Goal: Navigation & Orientation: Find specific page/section

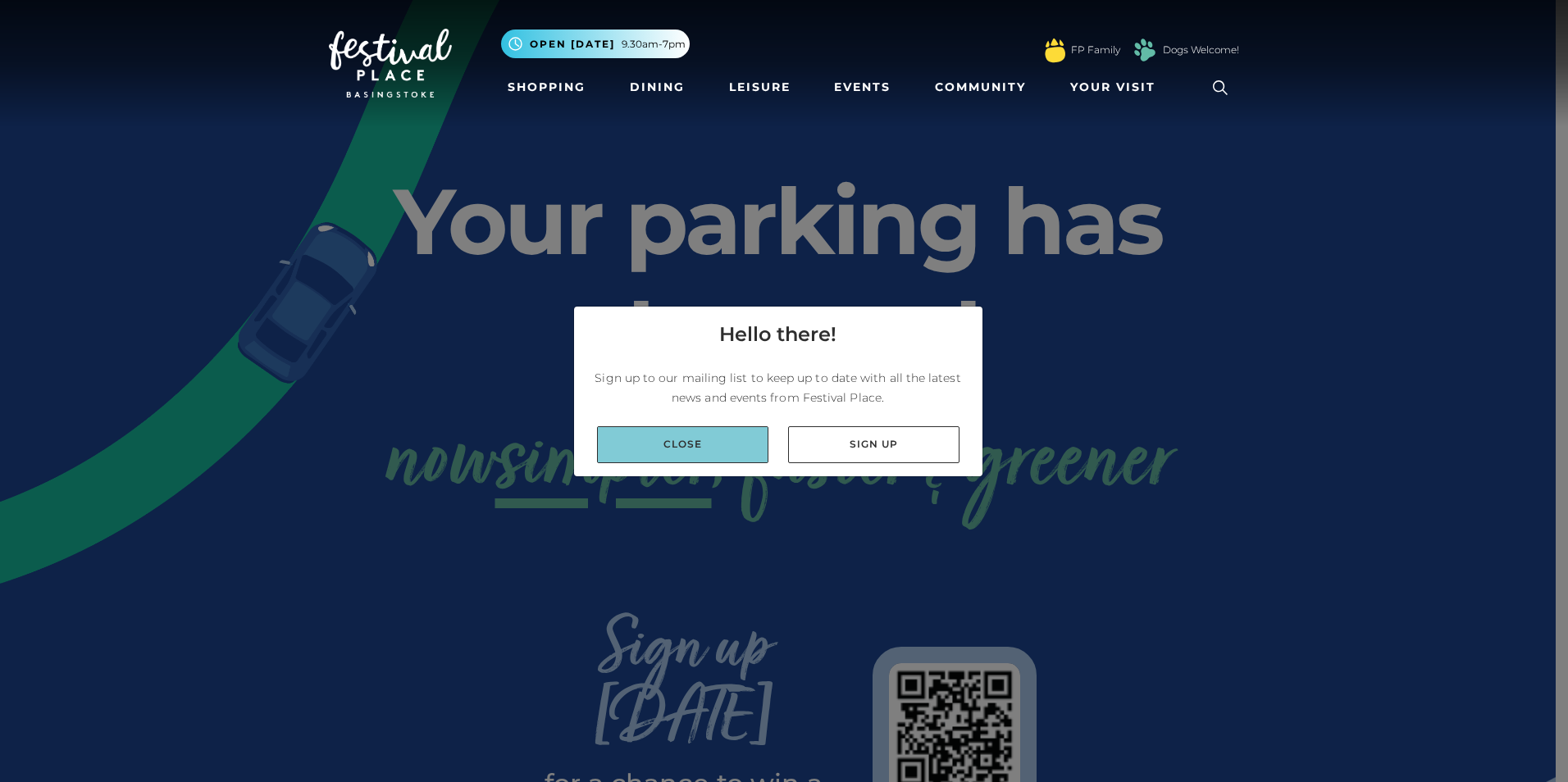
click at [729, 442] on link "Close" at bounding box center [683, 445] width 171 height 37
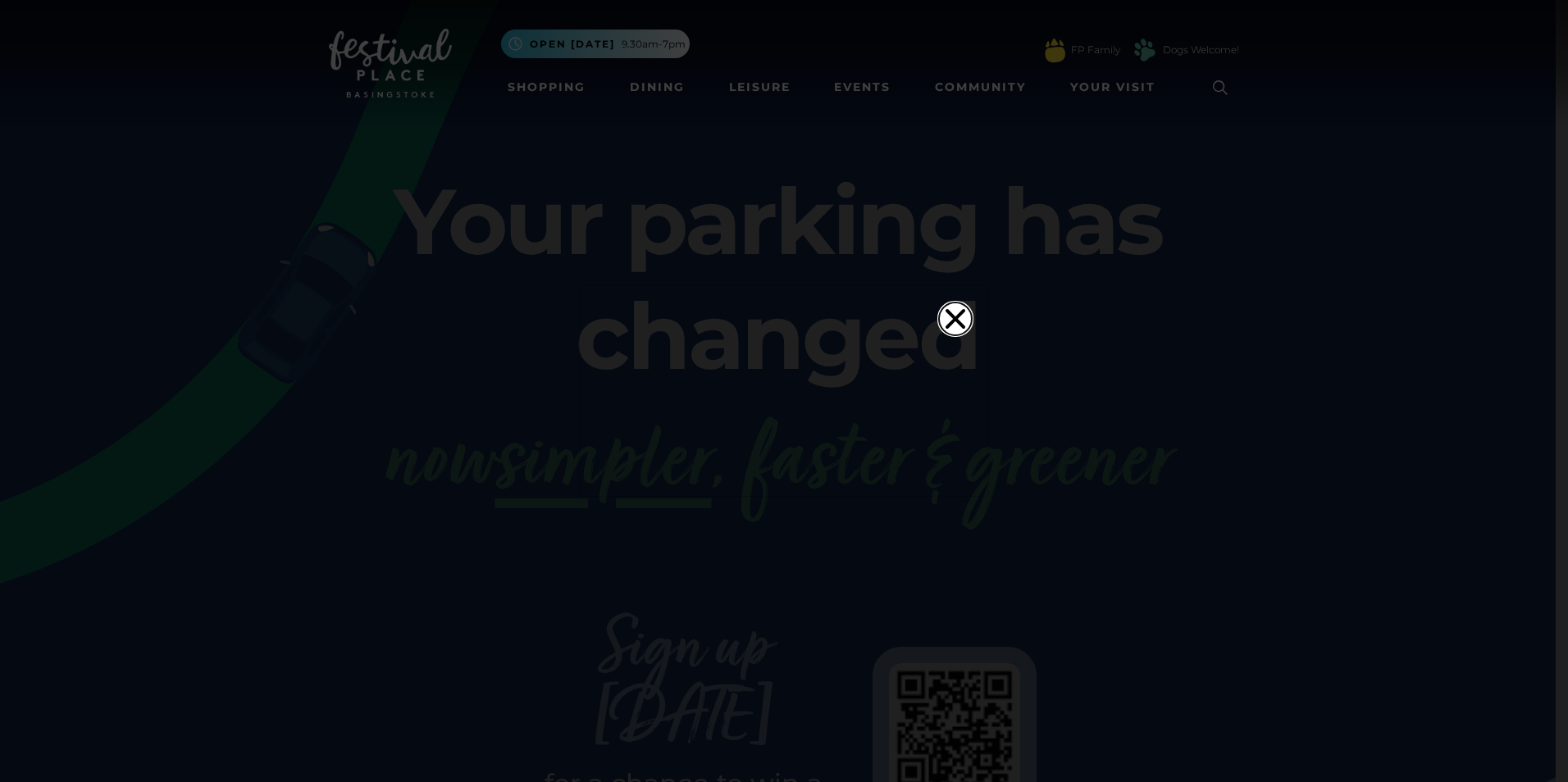
click at [956, 303] on icon "Close" at bounding box center [955, 319] width 33 height 33
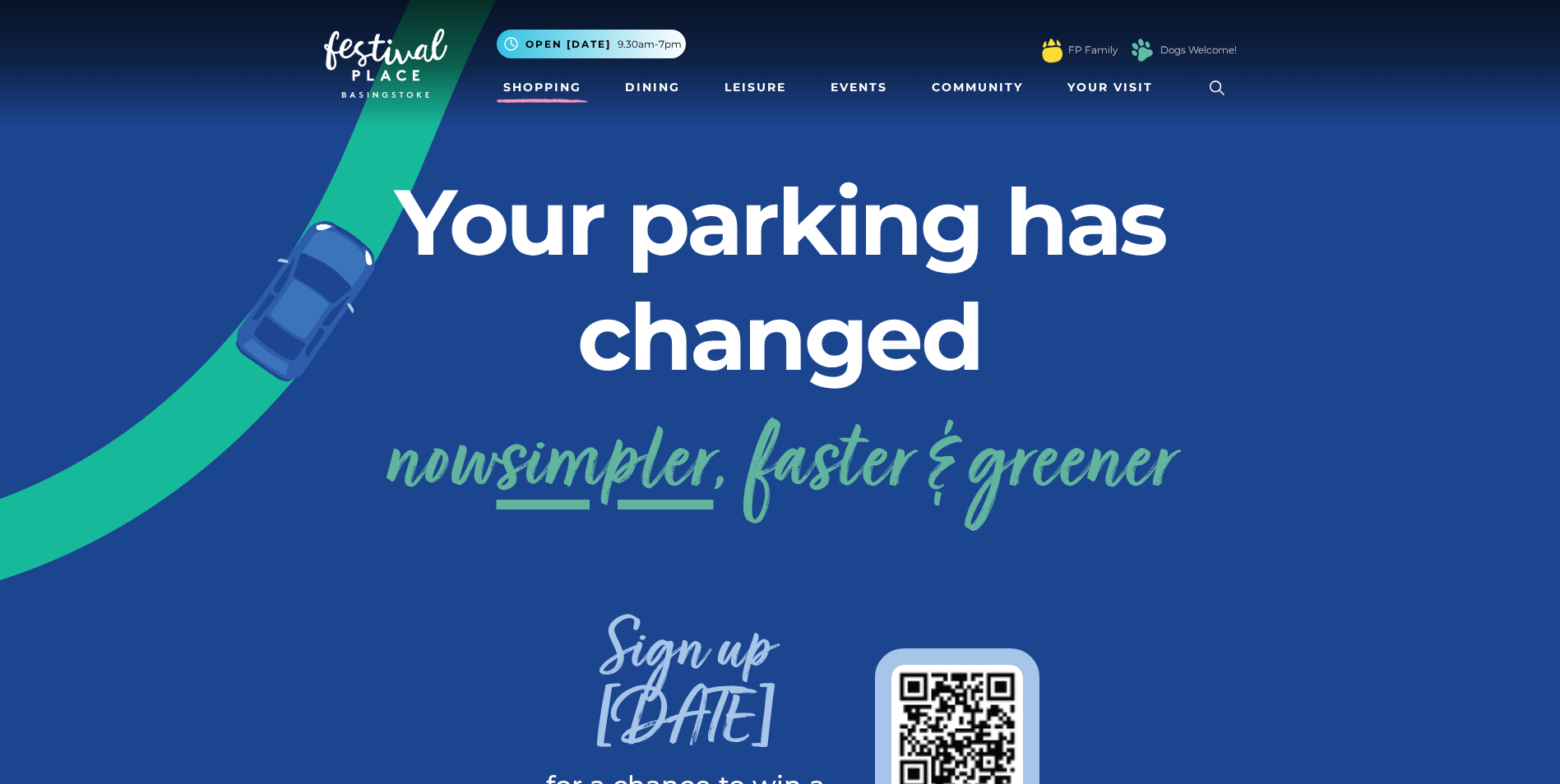
click at [545, 89] on link "Shopping" at bounding box center [541, 87] width 91 height 30
click at [559, 96] on link "Shopping" at bounding box center [541, 87] width 91 height 30
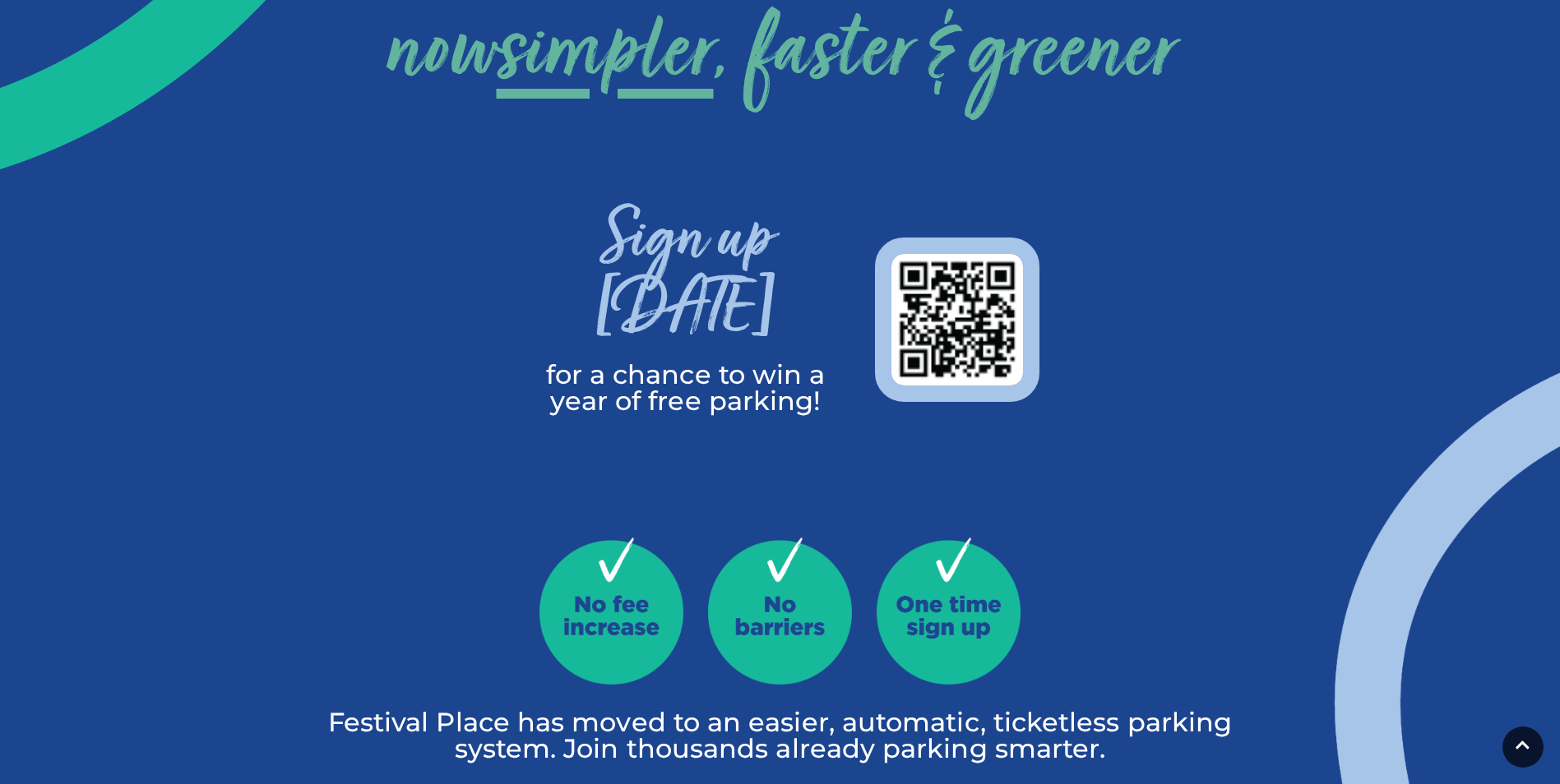
scroll to position [544, 0]
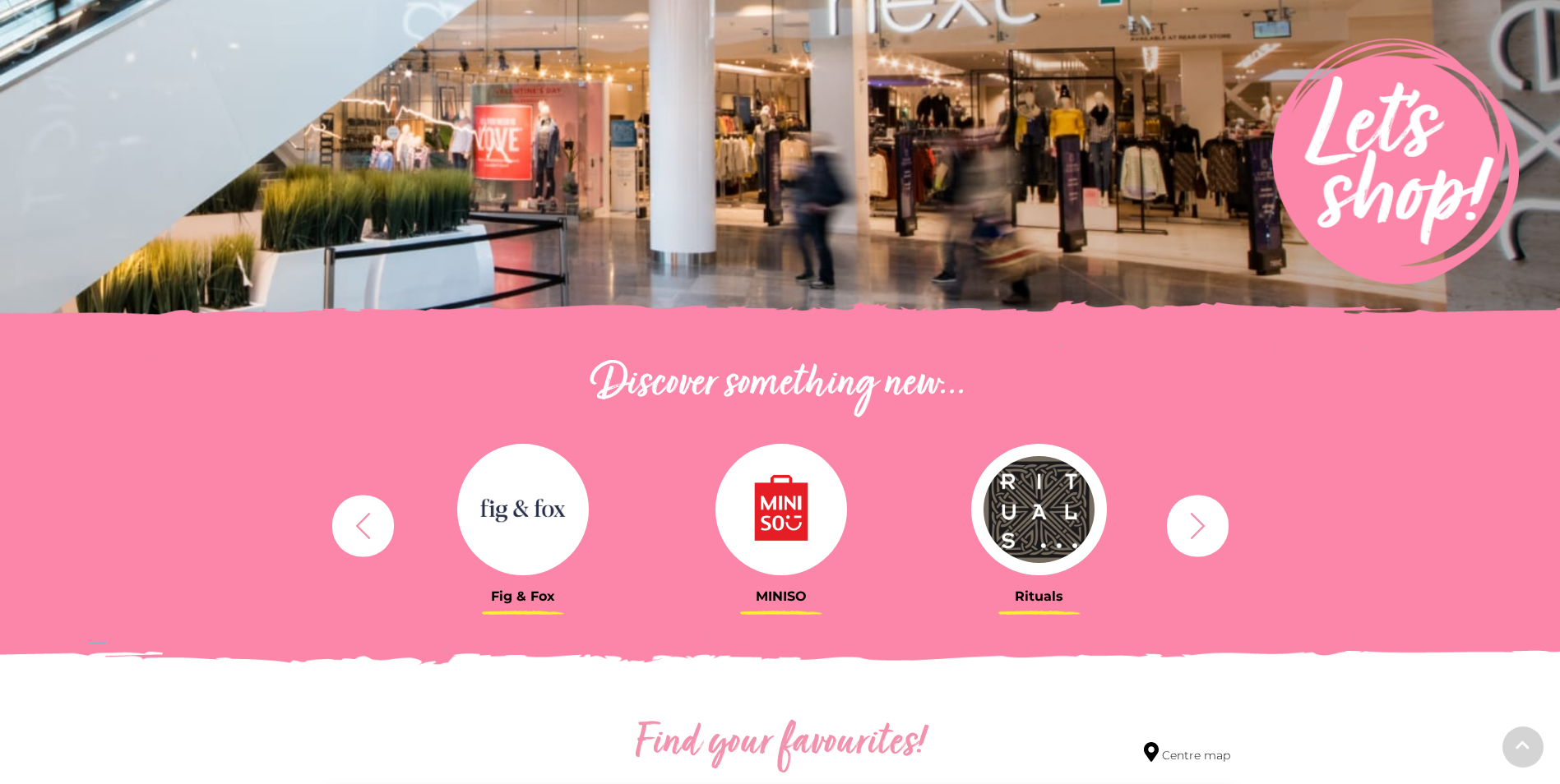
scroll to position [411, 0]
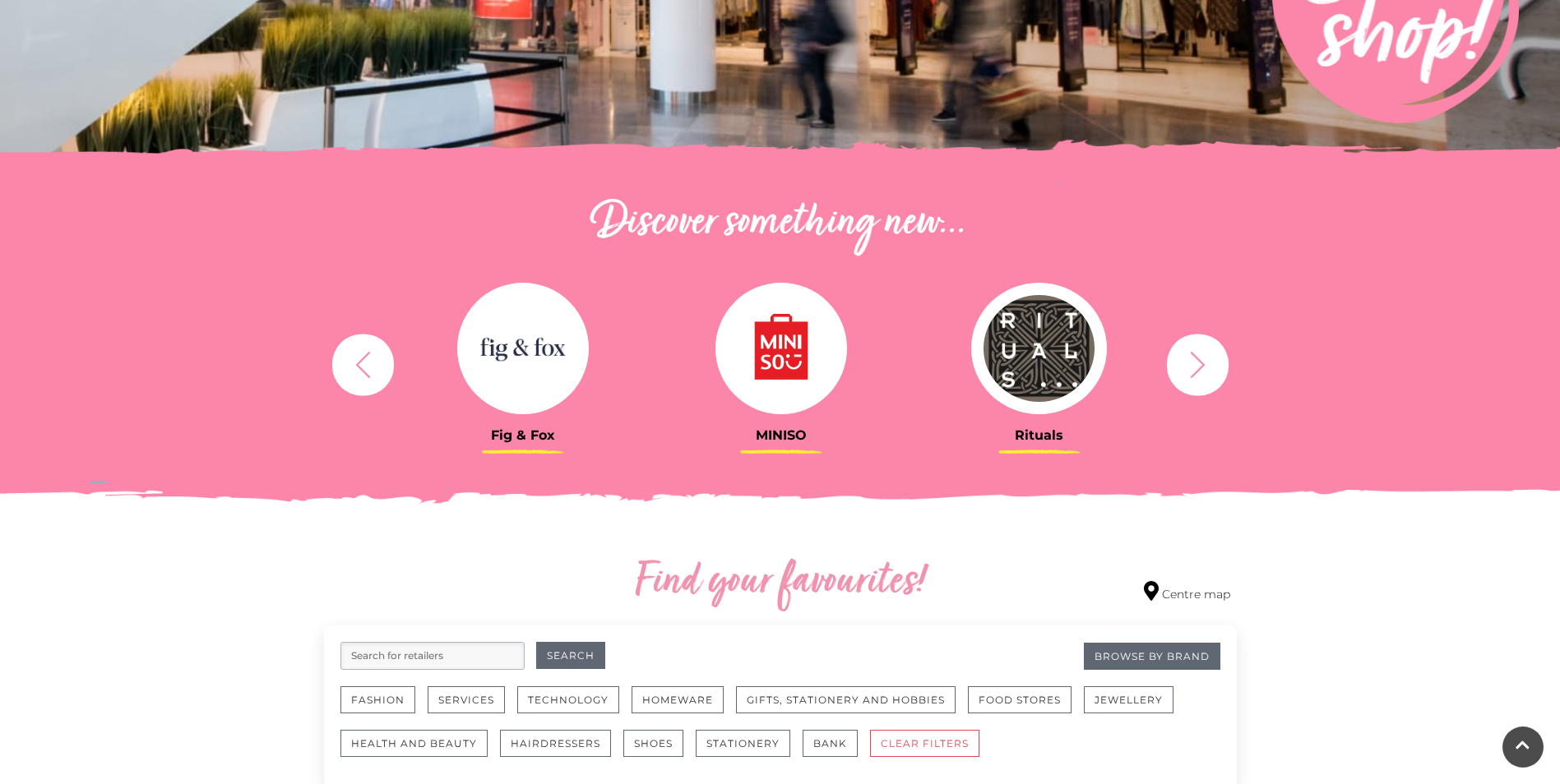
click at [377, 362] on icon "button" at bounding box center [363, 364] width 30 height 30
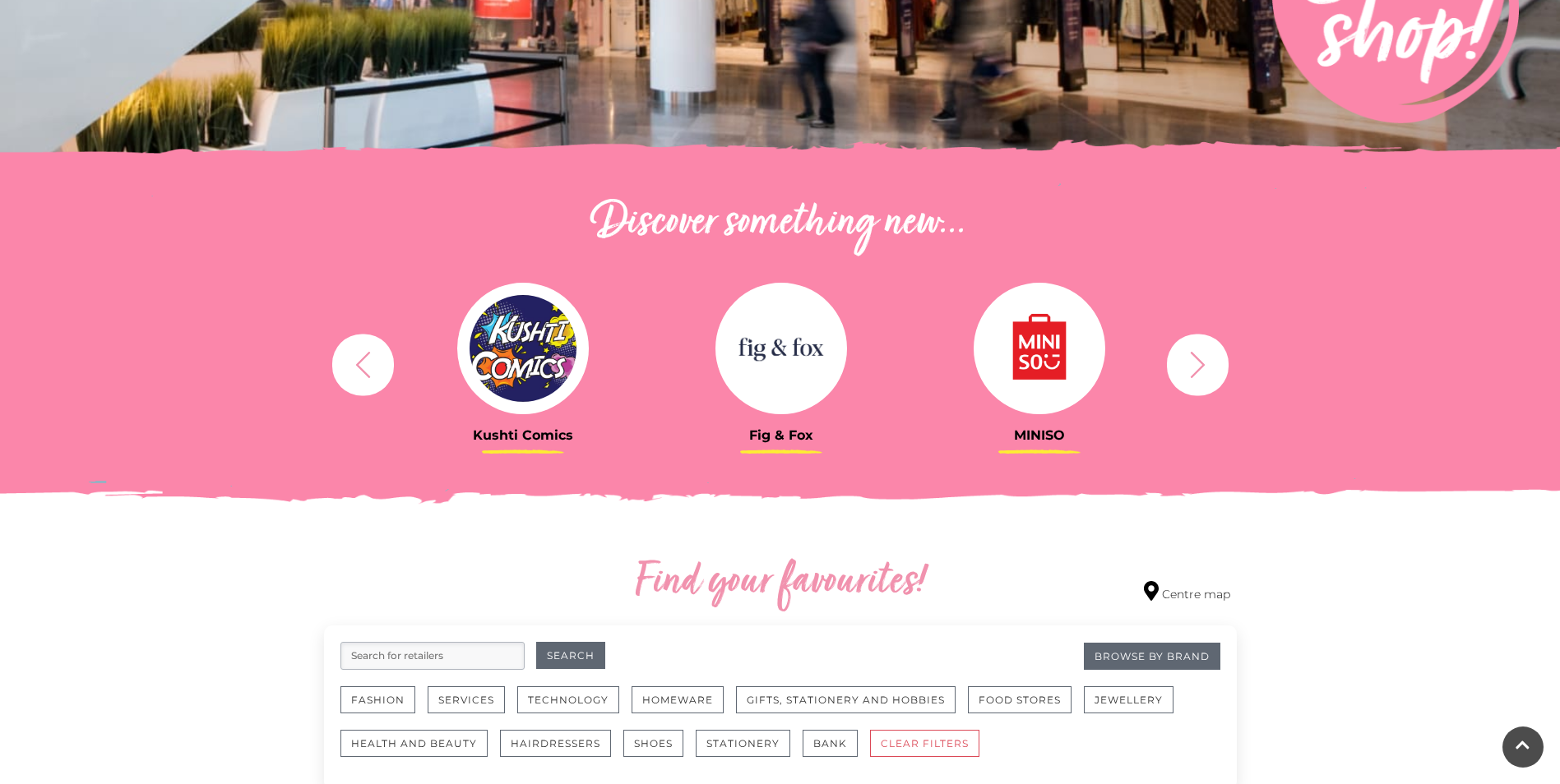
click at [1217, 365] on button "button" at bounding box center [1197, 364] width 62 height 62
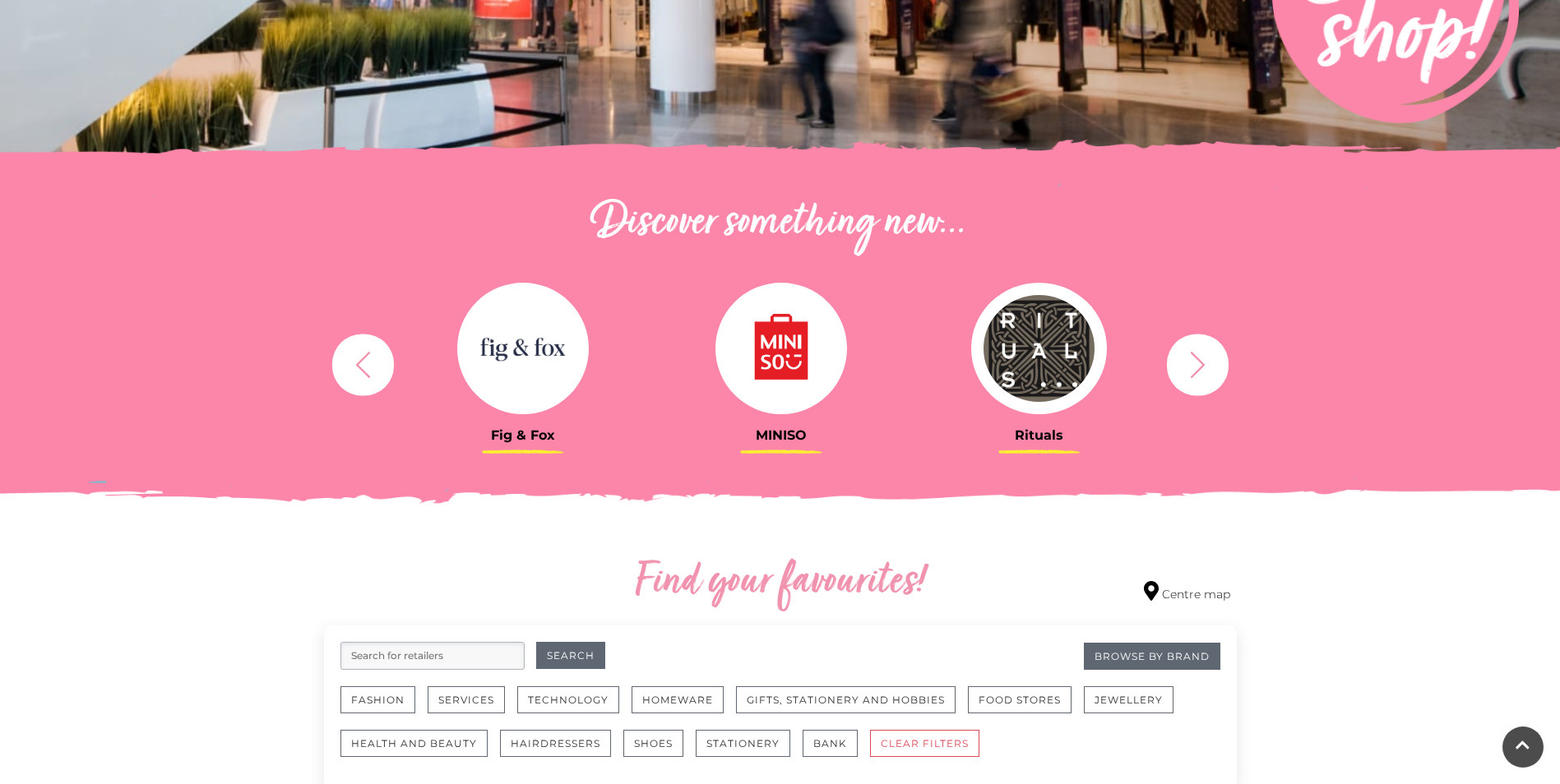
click at [1214, 367] on button "button" at bounding box center [1197, 364] width 62 height 62
click at [1206, 367] on icon "button" at bounding box center [1197, 364] width 30 height 30
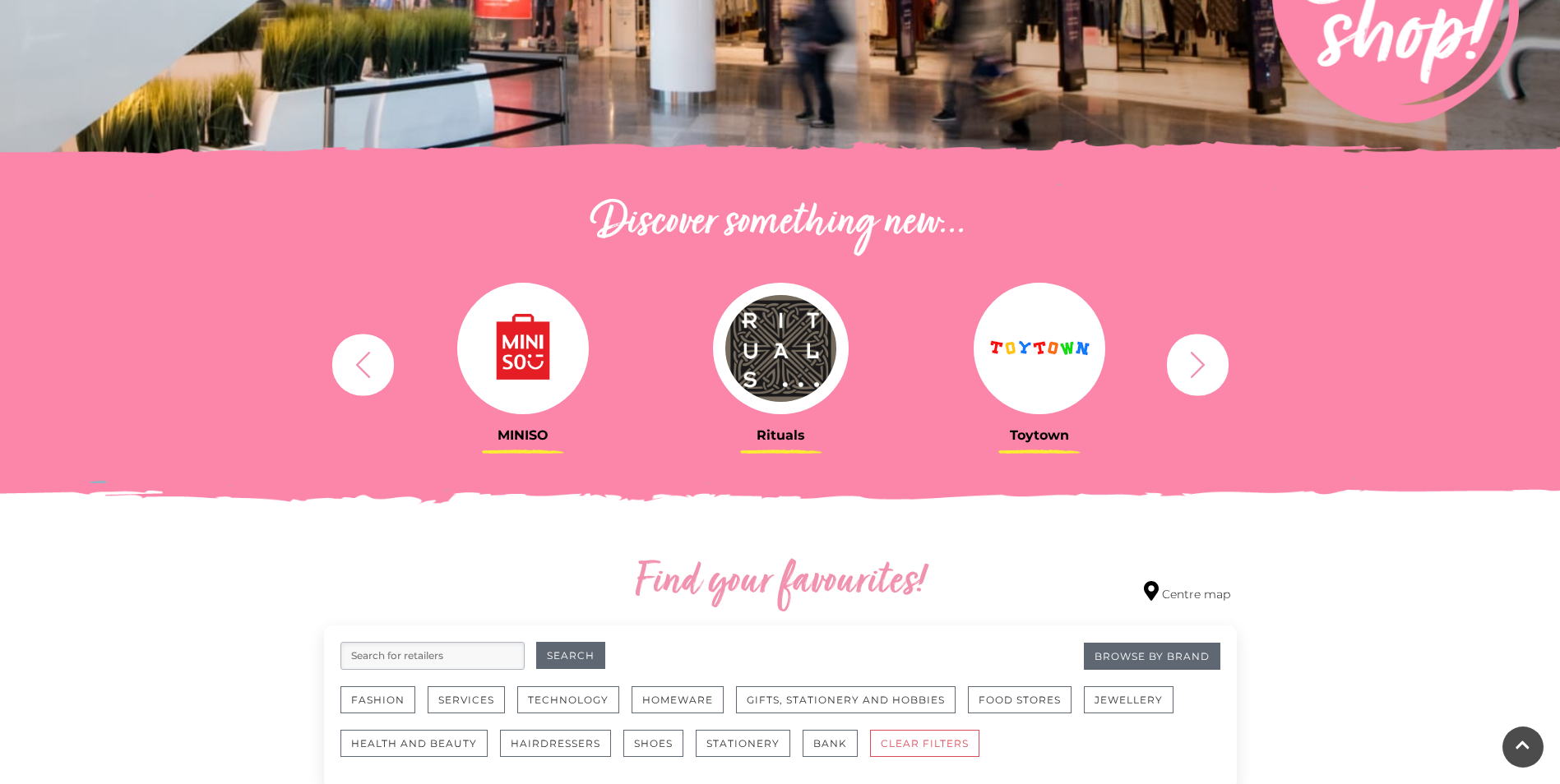
click at [1195, 363] on icon "button" at bounding box center [1197, 364] width 30 height 30
click at [1030, 361] on img at bounding box center [1039, 349] width 132 height 132
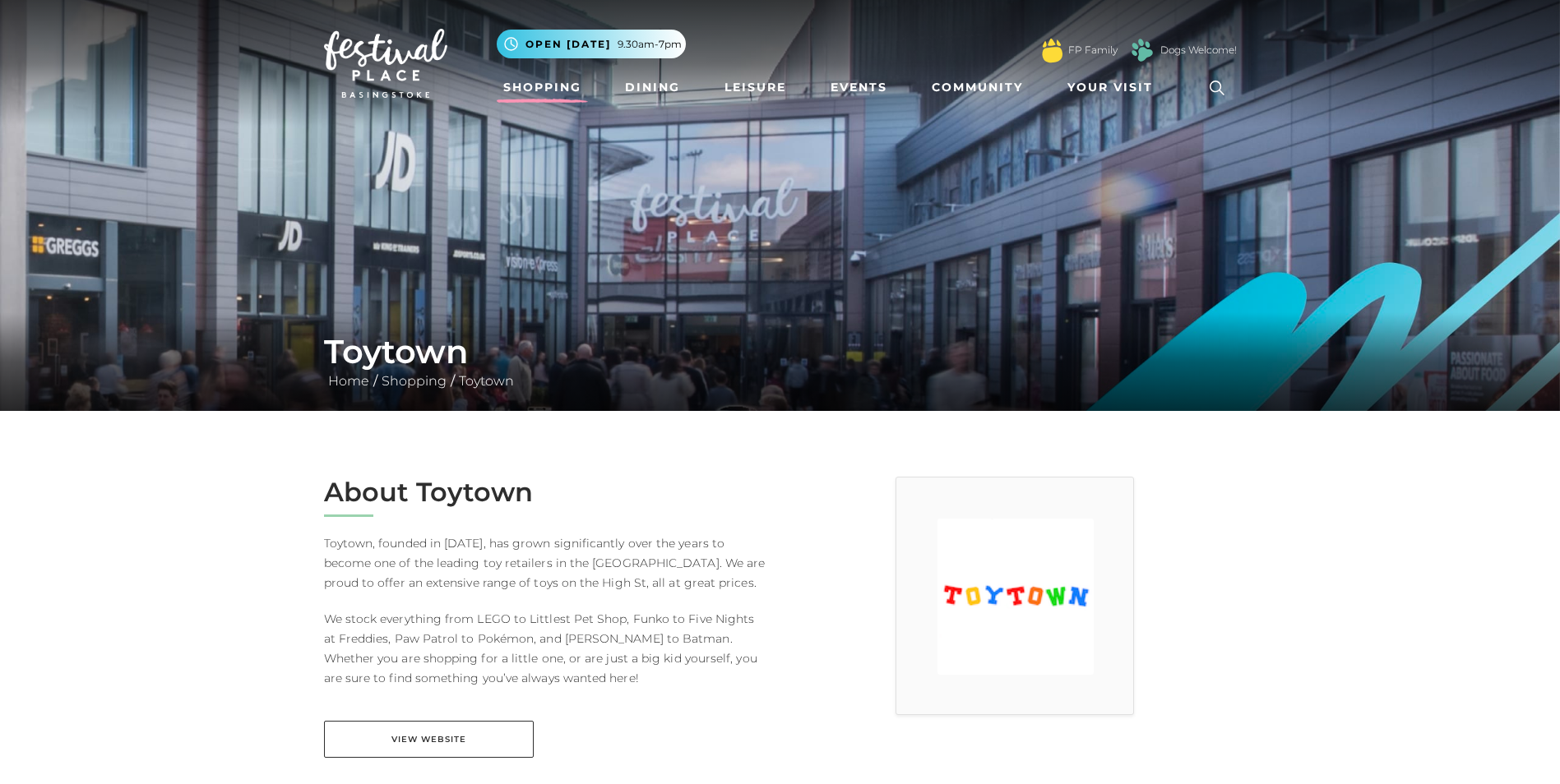
click at [532, 78] on link "Shopping" at bounding box center [541, 87] width 91 height 30
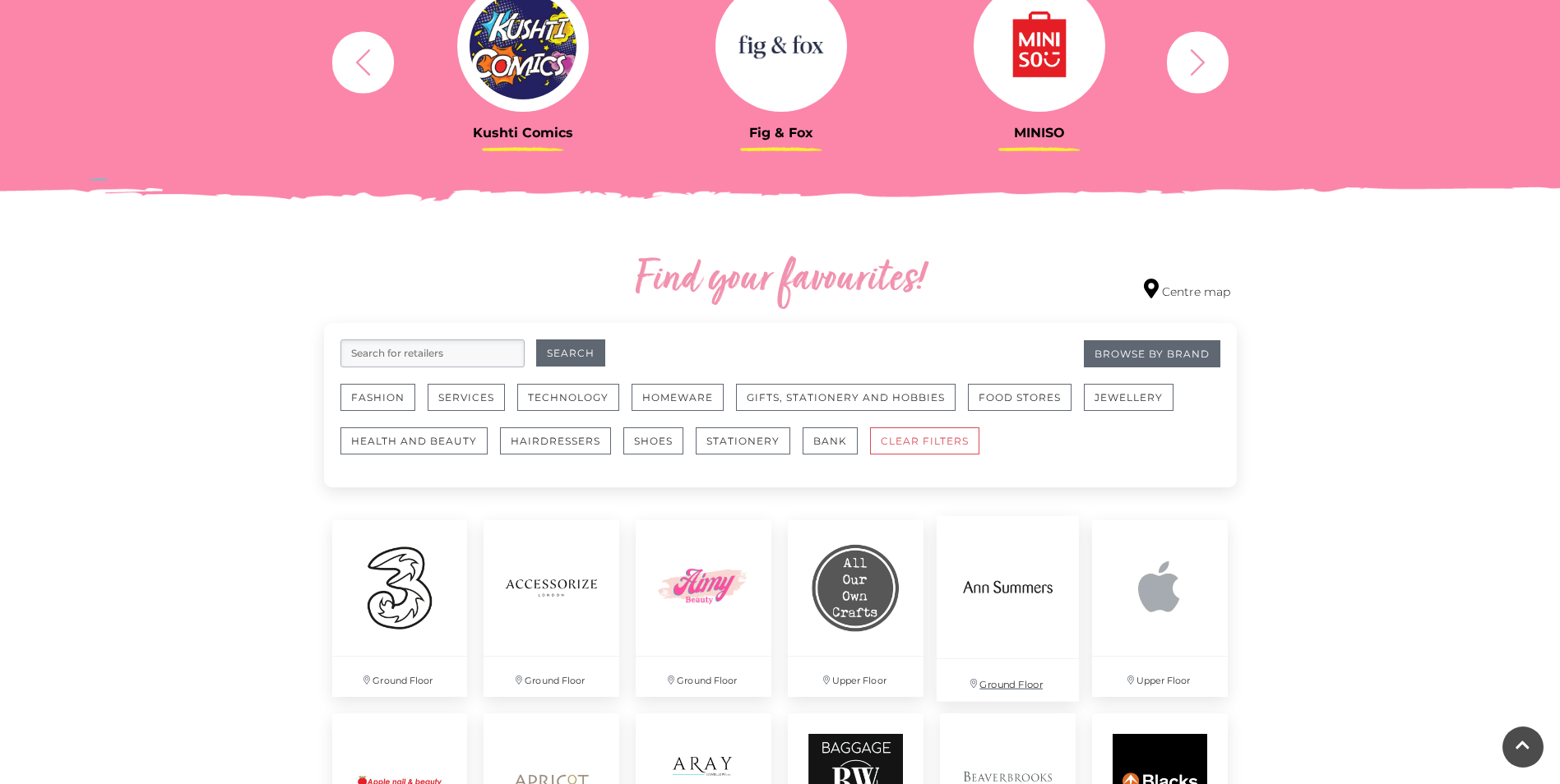
scroll to position [822, 0]
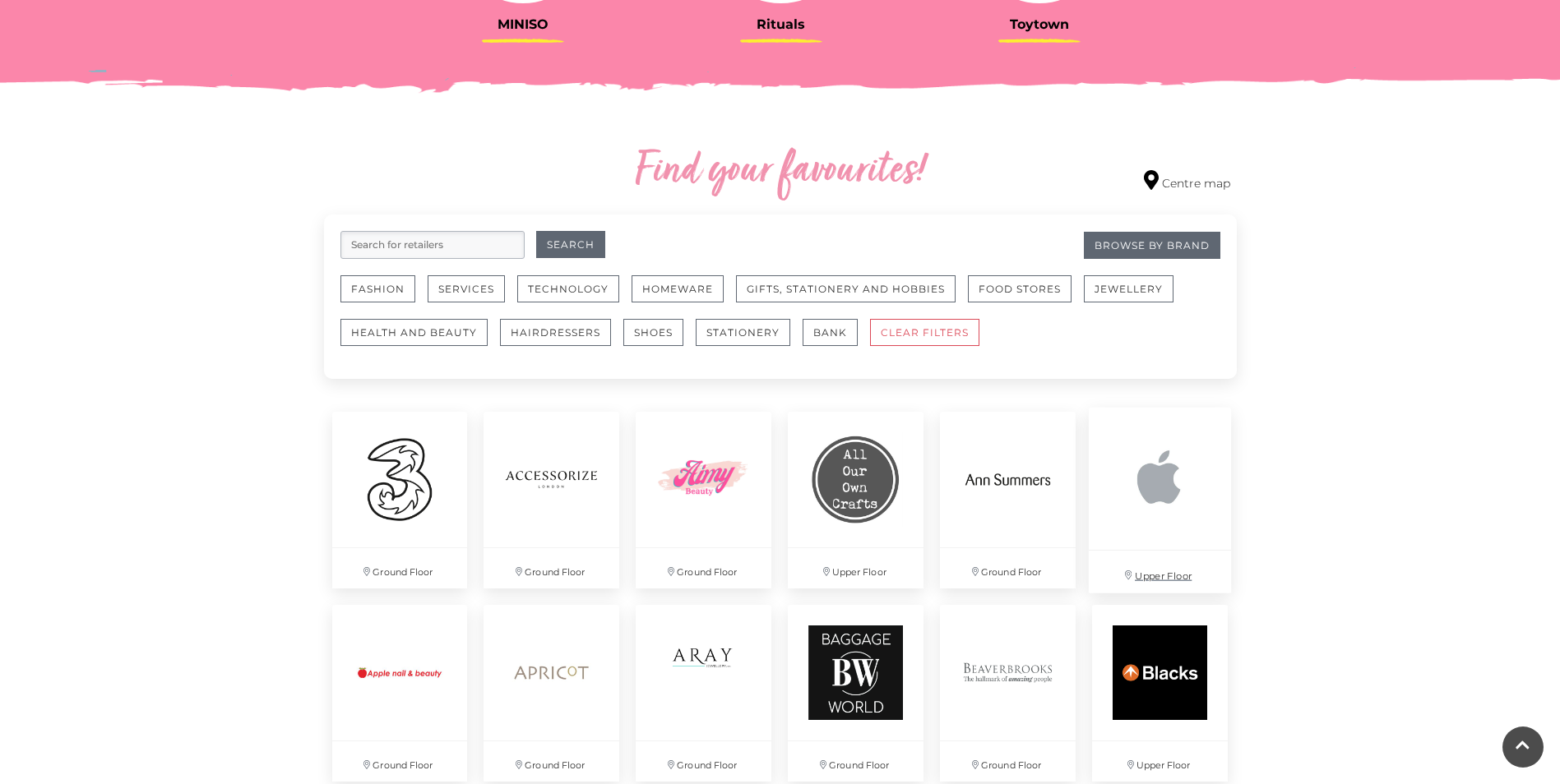
click at [1176, 493] on img at bounding box center [1160, 479] width 142 height 142
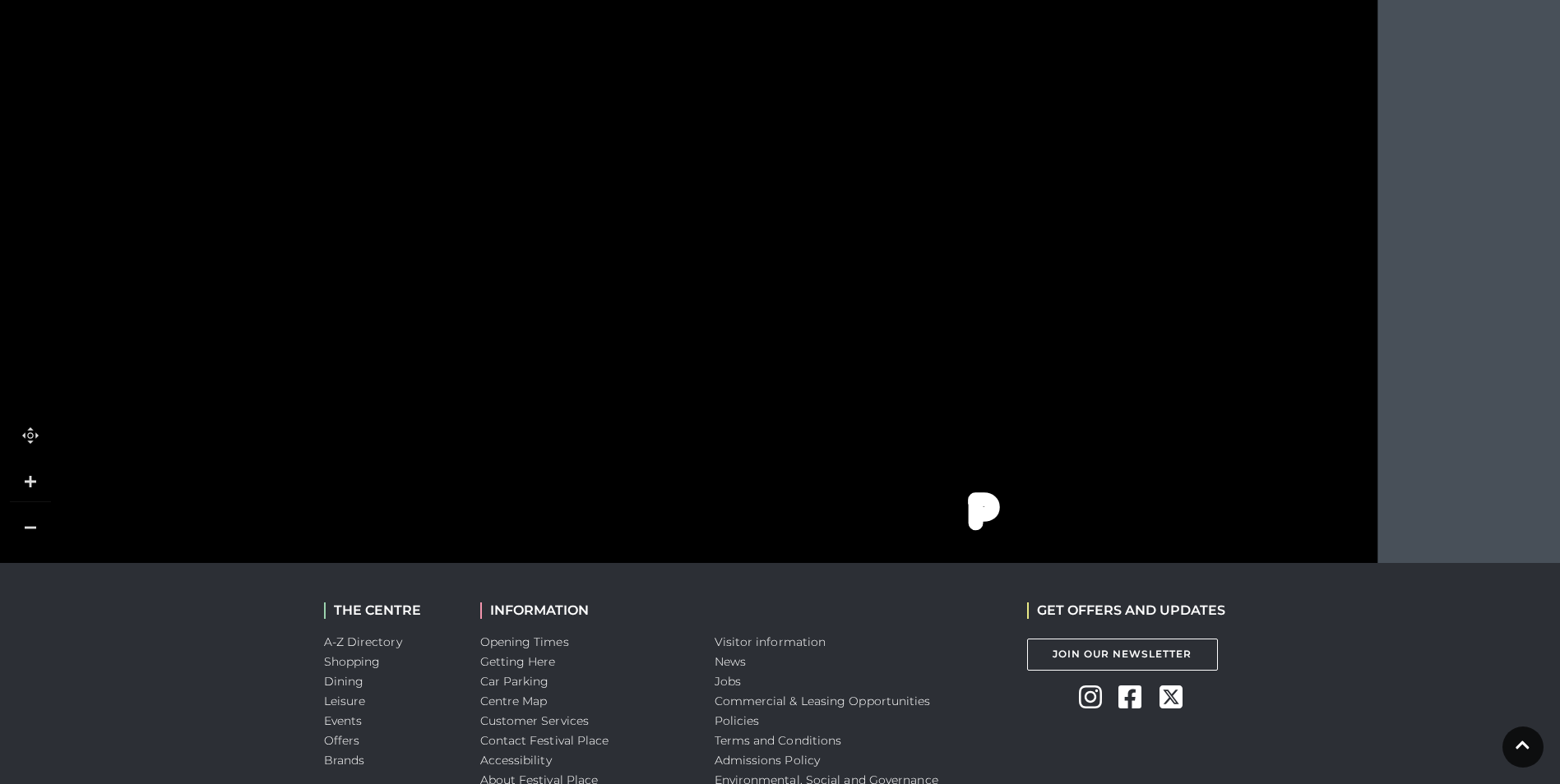
scroll to position [1068, 0]
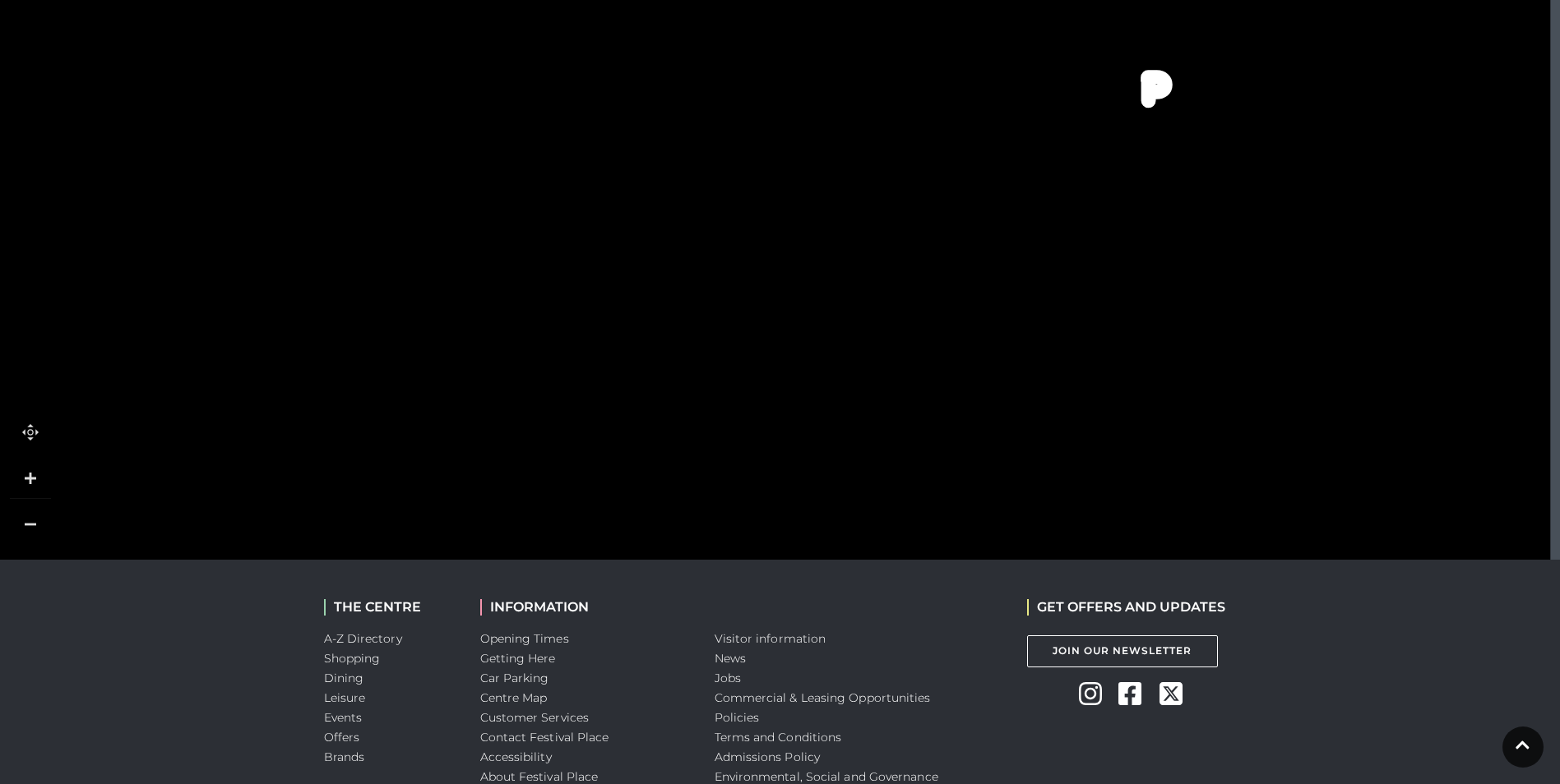
drag, startPoint x: 827, startPoint y: 454, endPoint x: 973, endPoint y: -17, distance: 493.1
drag, startPoint x: 1077, startPoint y: 349, endPoint x: 1102, endPoint y: 449, distance: 103.1
click at [1102, 449] on icon at bounding box center [1174, 457] width 506 height 304
click at [1131, 422] on icon at bounding box center [1176, 480] width 506 height 304
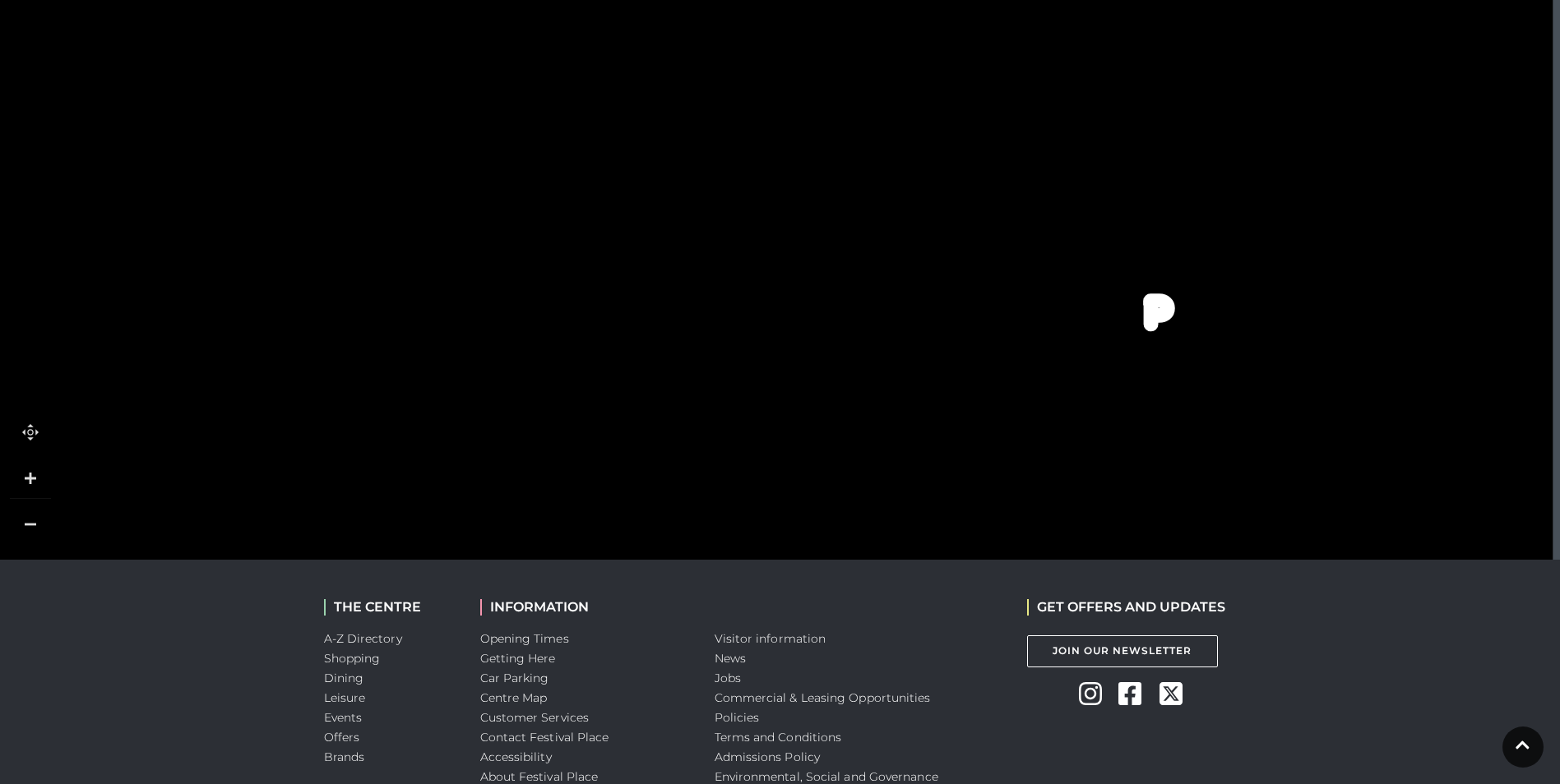
drag, startPoint x: 1154, startPoint y: 351, endPoint x: 1111, endPoint y: 508, distance: 162.8
click at [1111, 508] on icon at bounding box center [1134, 637] width 506 height 304
drag, startPoint x: 983, startPoint y: 306, endPoint x: 1489, endPoint y: 282, distance: 506.6
click at [1489, 283] on rect at bounding box center [1458, 275] width 143 height 53
drag, startPoint x: 1157, startPoint y: 399, endPoint x: 1443, endPoint y: 399, distance: 286.0
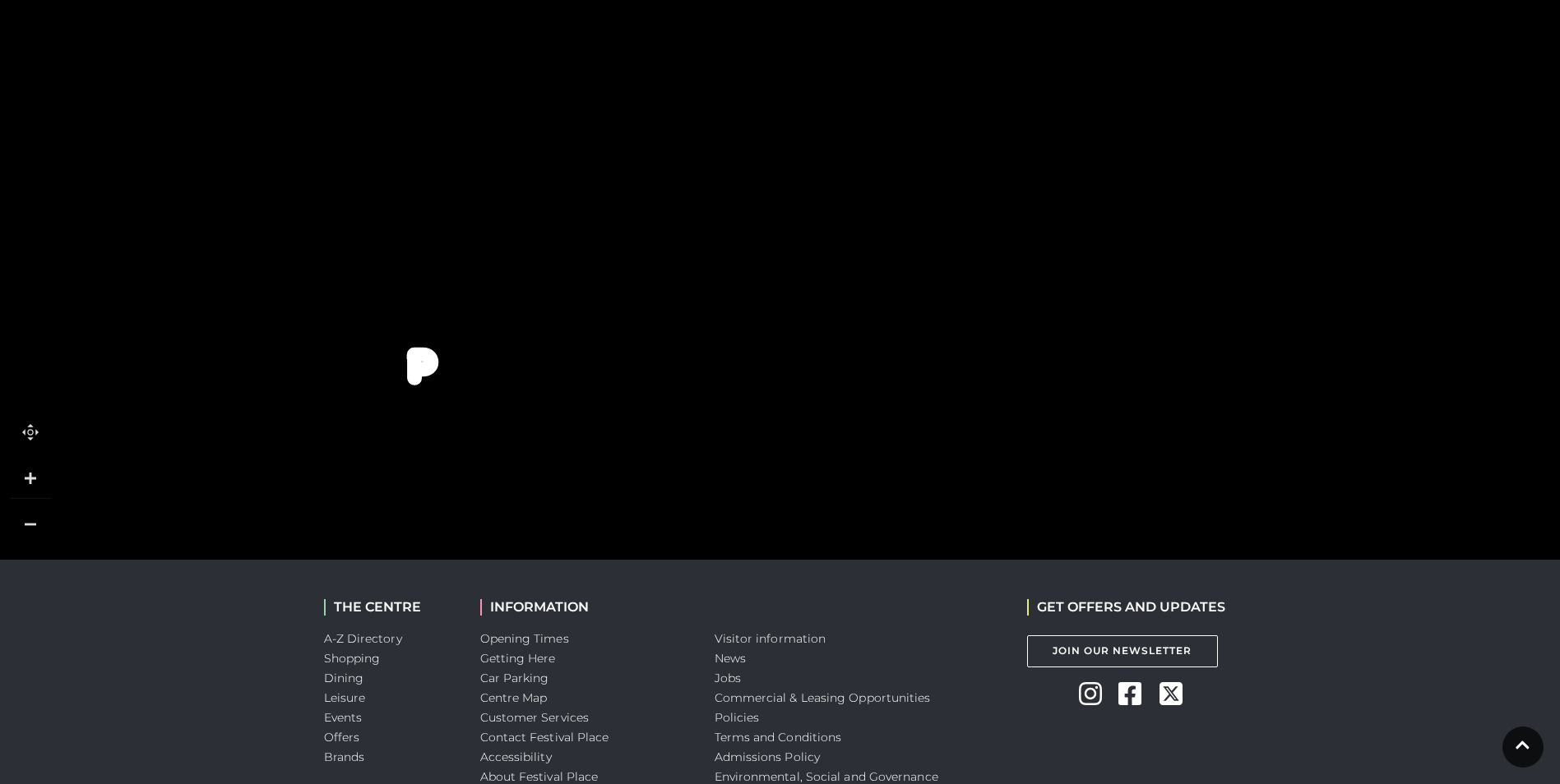
click at [1443, 399] on icon at bounding box center [594, 7] width 4637 height 2564
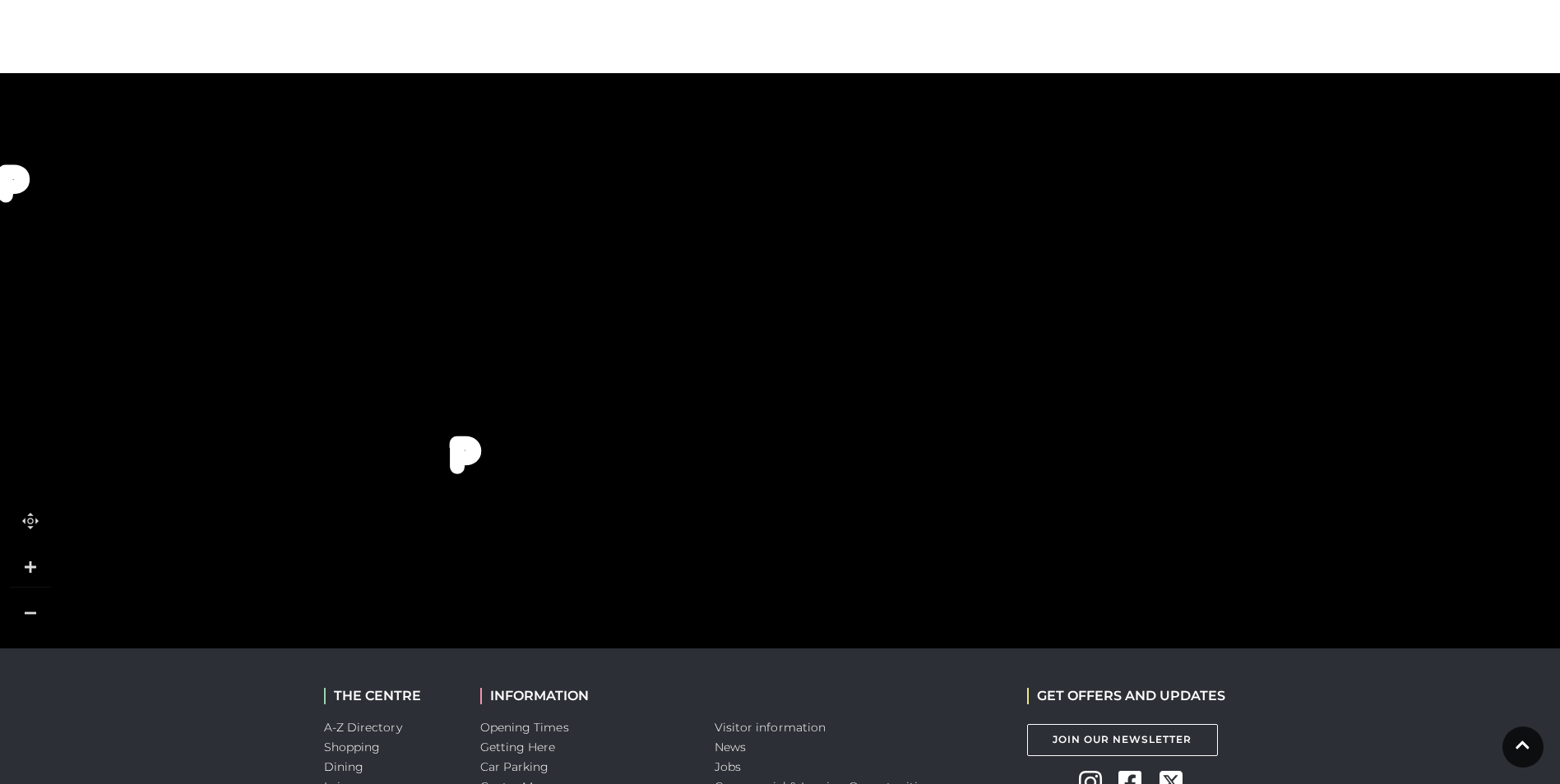
scroll to position [784, 0]
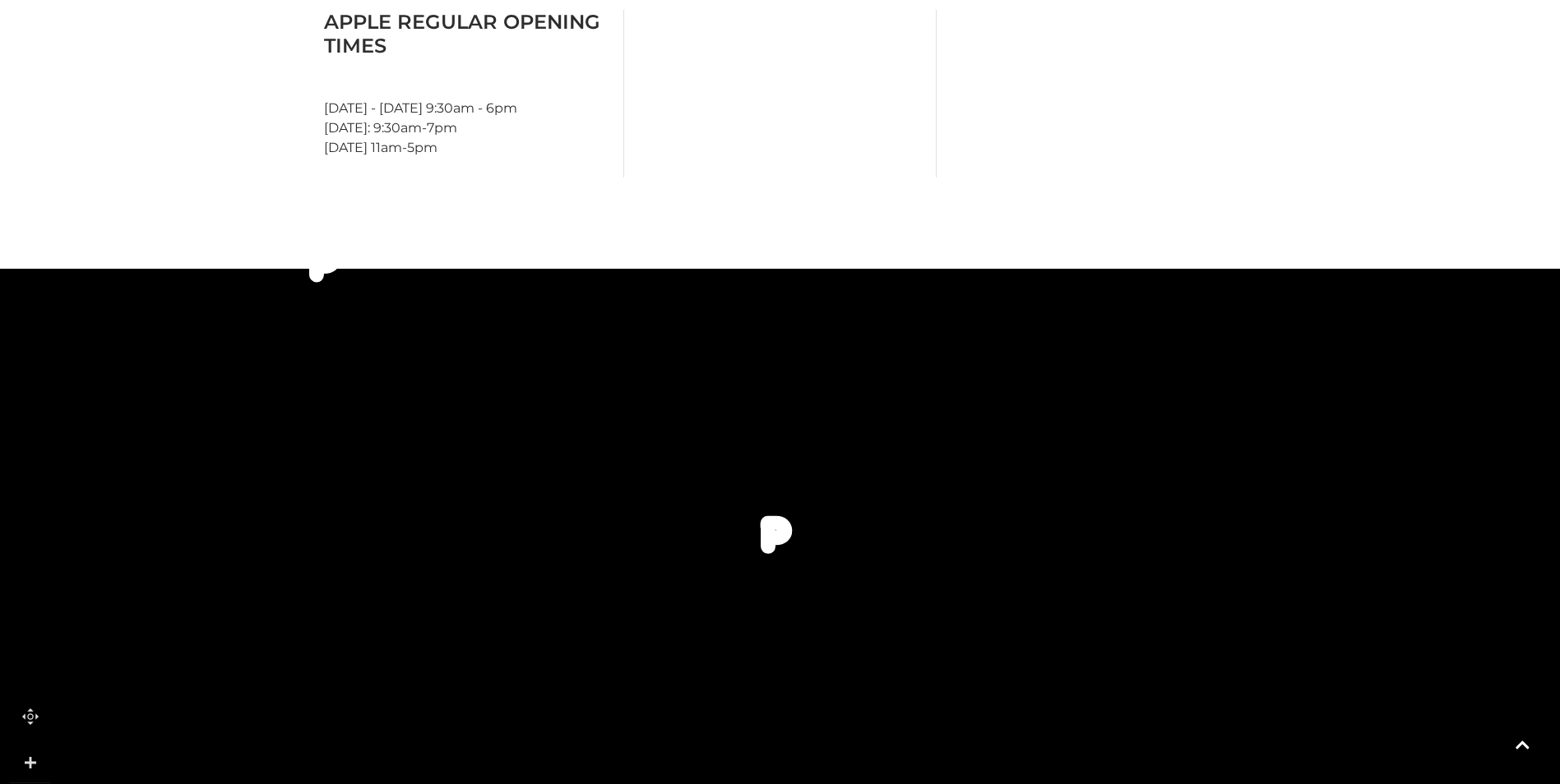
drag, startPoint x: 1012, startPoint y: 387, endPoint x: 1331, endPoint y: 137, distance: 405.3
click at [1333, 134] on main "Apple Home / Shopping / Apple About Apple The Apple Store is the best place to …" at bounding box center [780, 30] width 1560 height 1629
drag, startPoint x: 1213, startPoint y: 448, endPoint x: 1313, endPoint y: 291, distance: 186.1
click at [1313, 291] on icon at bounding box center [1359, 89] width 627 height 1399
drag, startPoint x: 1215, startPoint y: 62, endPoint x: 1200, endPoint y: 10, distance: 54.1
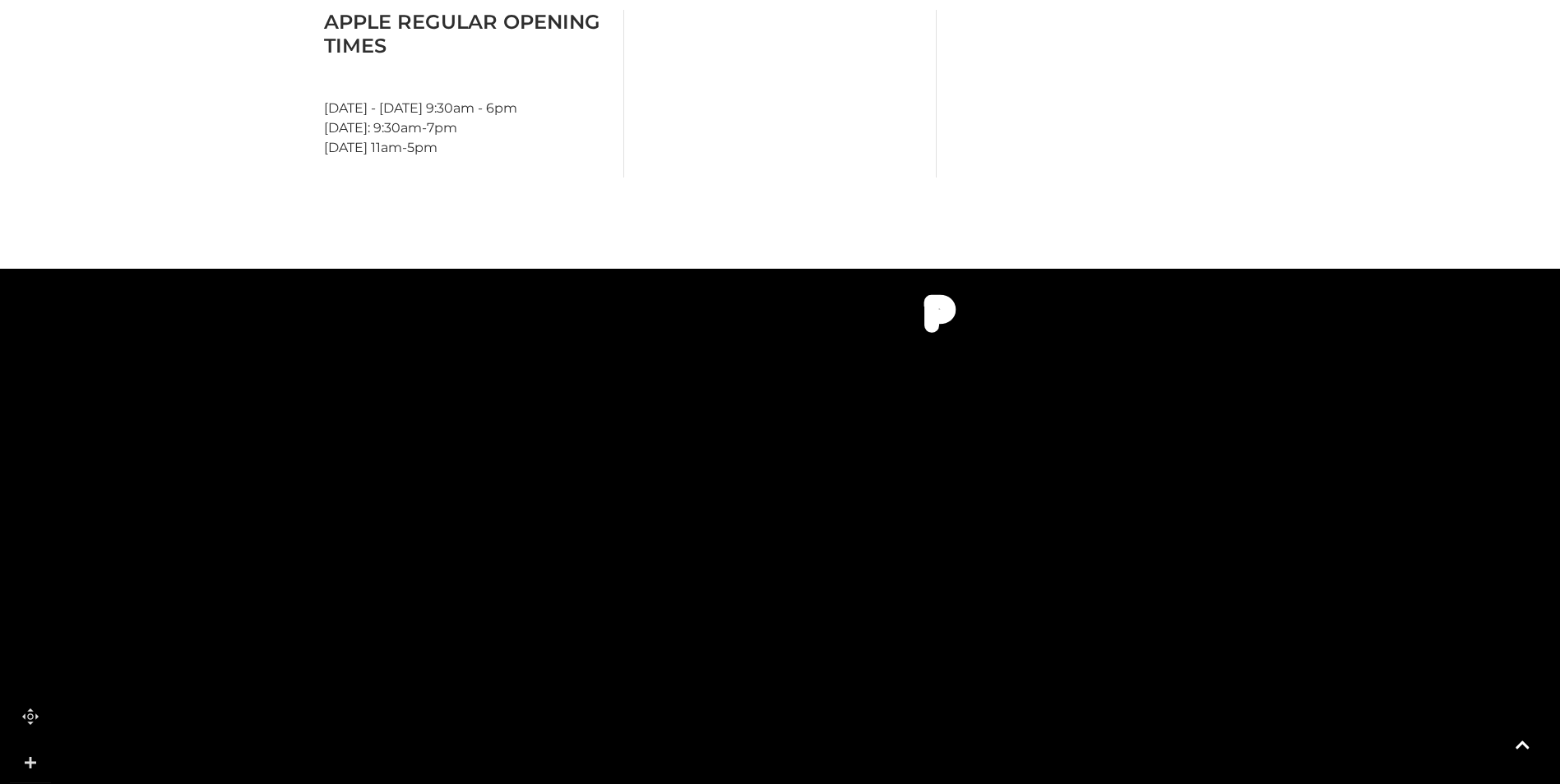
click at [1204, 0] on html "Skip to Navigation Skip to Content Toggle navigation .st5{fill:none;stroke:#FFF…" at bounding box center [780, 210] width 1560 height 1988
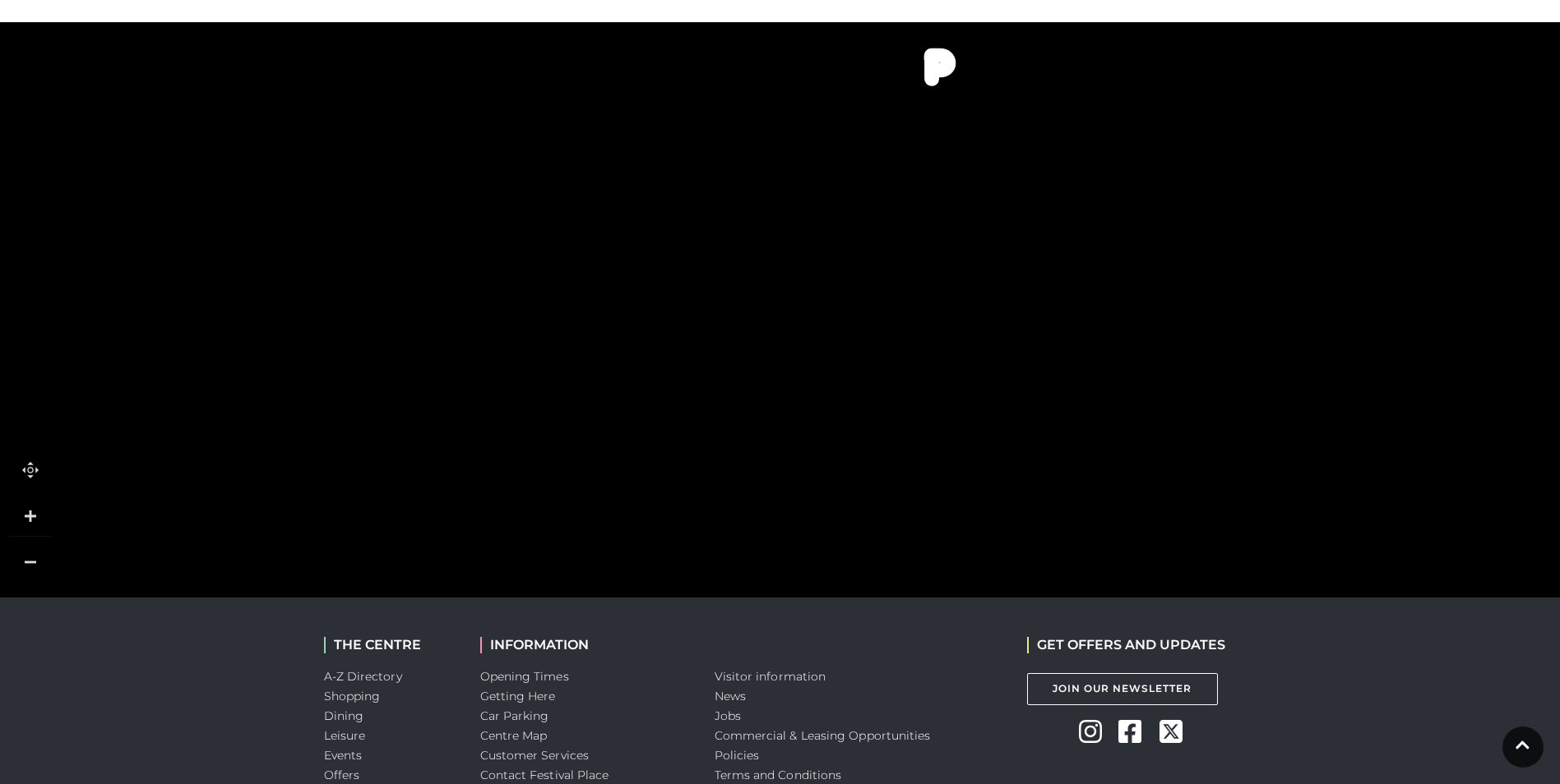
scroll to position [949, 0]
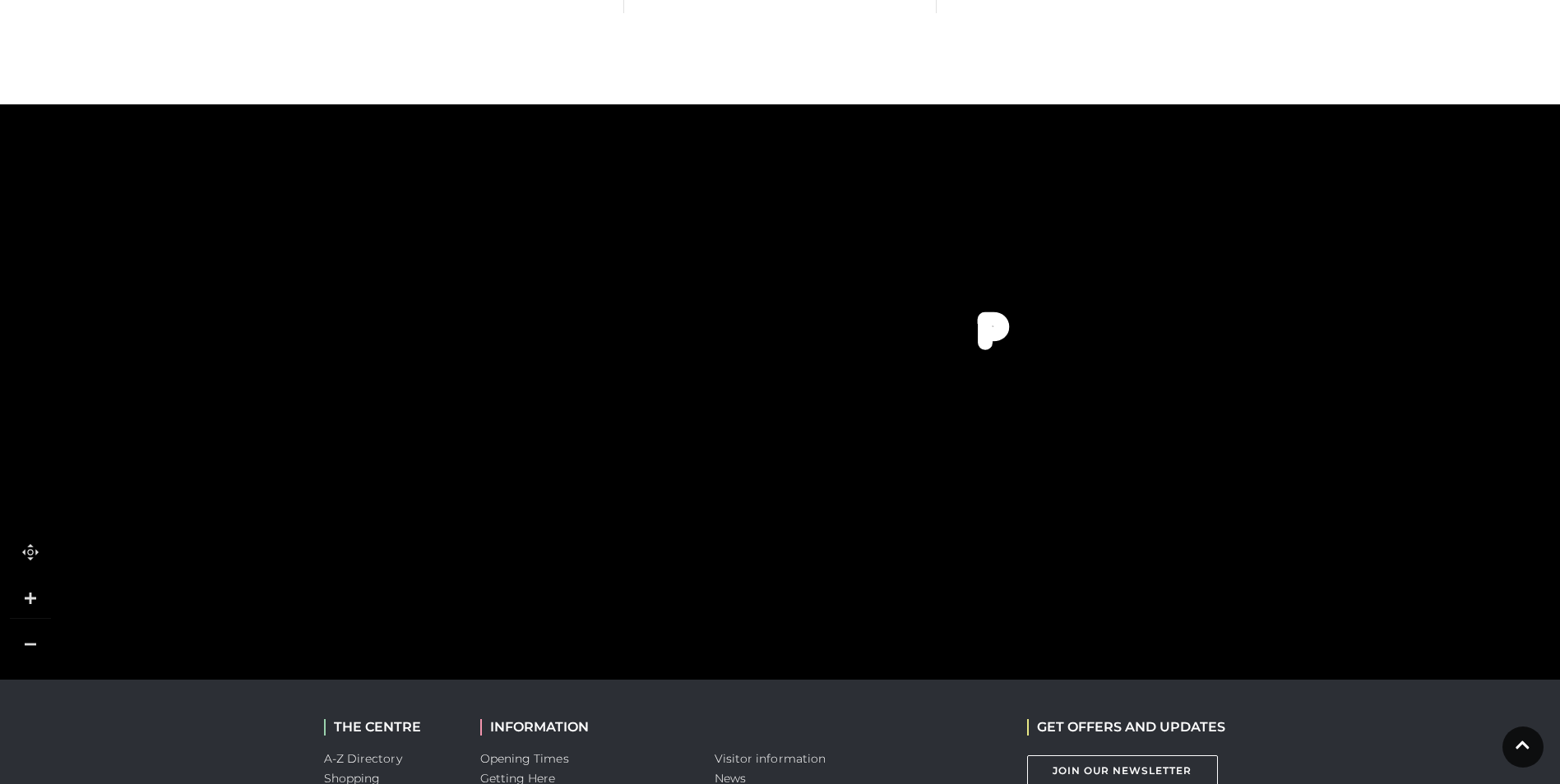
drag, startPoint x: 1255, startPoint y: 394, endPoint x: 1293, endPoint y: 659, distance: 267.7
click at [1282, 638] on tspan "Wagamama" at bounding box center [1282, 638] width 0 height 0
drag, startPoint x: 1210, startPoint y: 527, endPoint x: 1187, endPoint y: 580, distance: 57.8
click at [1187, 585] on rect at bounding box center [1185, 604] width 39 height 39
drag, startPoint x: 1104, startPoint y: 476, endPoint x: 1107, endPoint y: 488, distance: 12.4
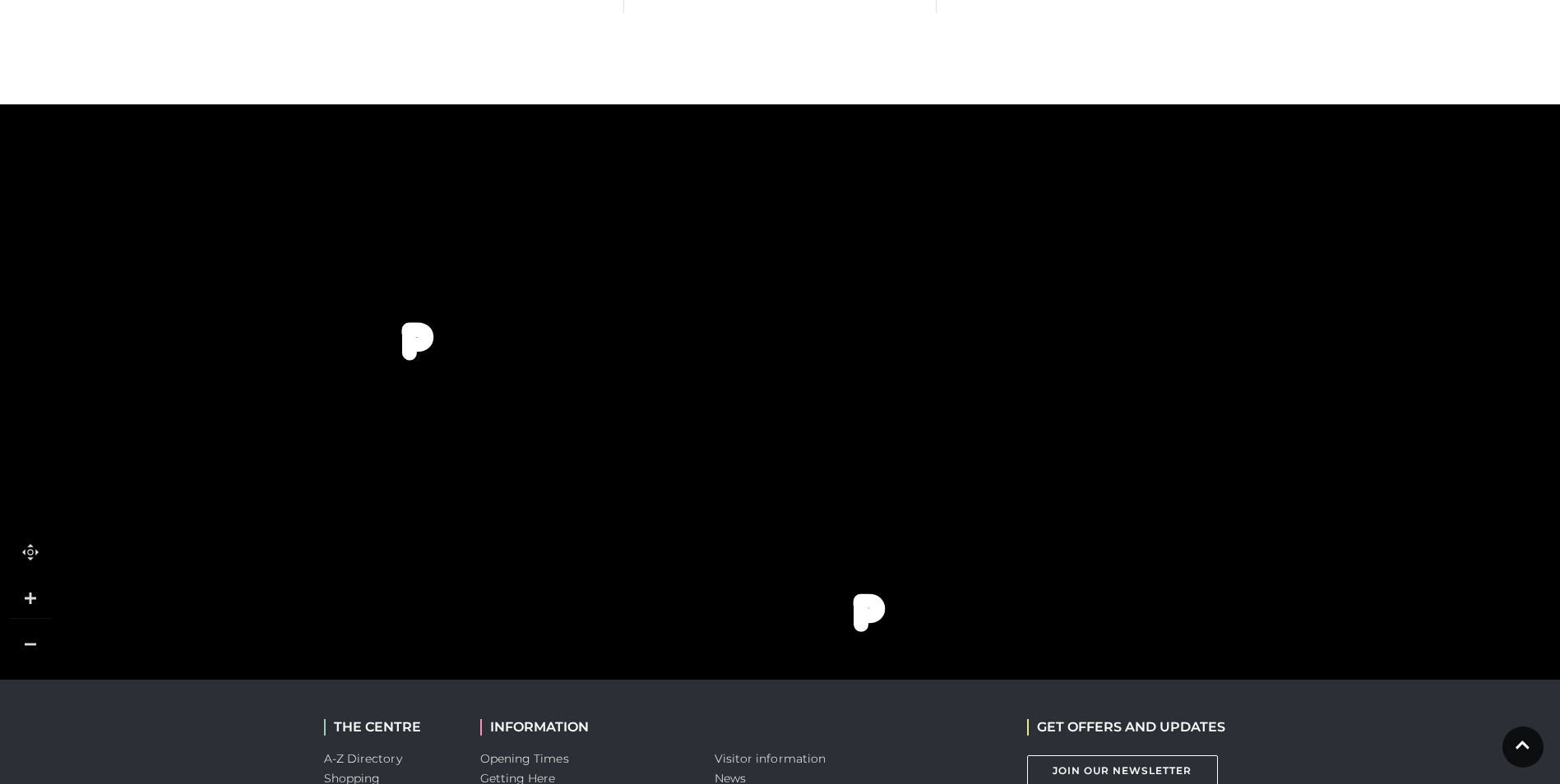
click at [1074, 496] on tspan "Brewdog" at bounding box center [1074, 496] width 0 height 0
drag, startPoint x: 1143, startPoint y: 488, endPoint x: 998, endPoint y: 293, distance: 243.0
click at [918, 276] on rect at bounding box center [849, 315] width 154 height 78
drag, startPoint x: 1185, startPoint y: 480, endPoint x: 669, endPoint y: 459, distance: 516.4
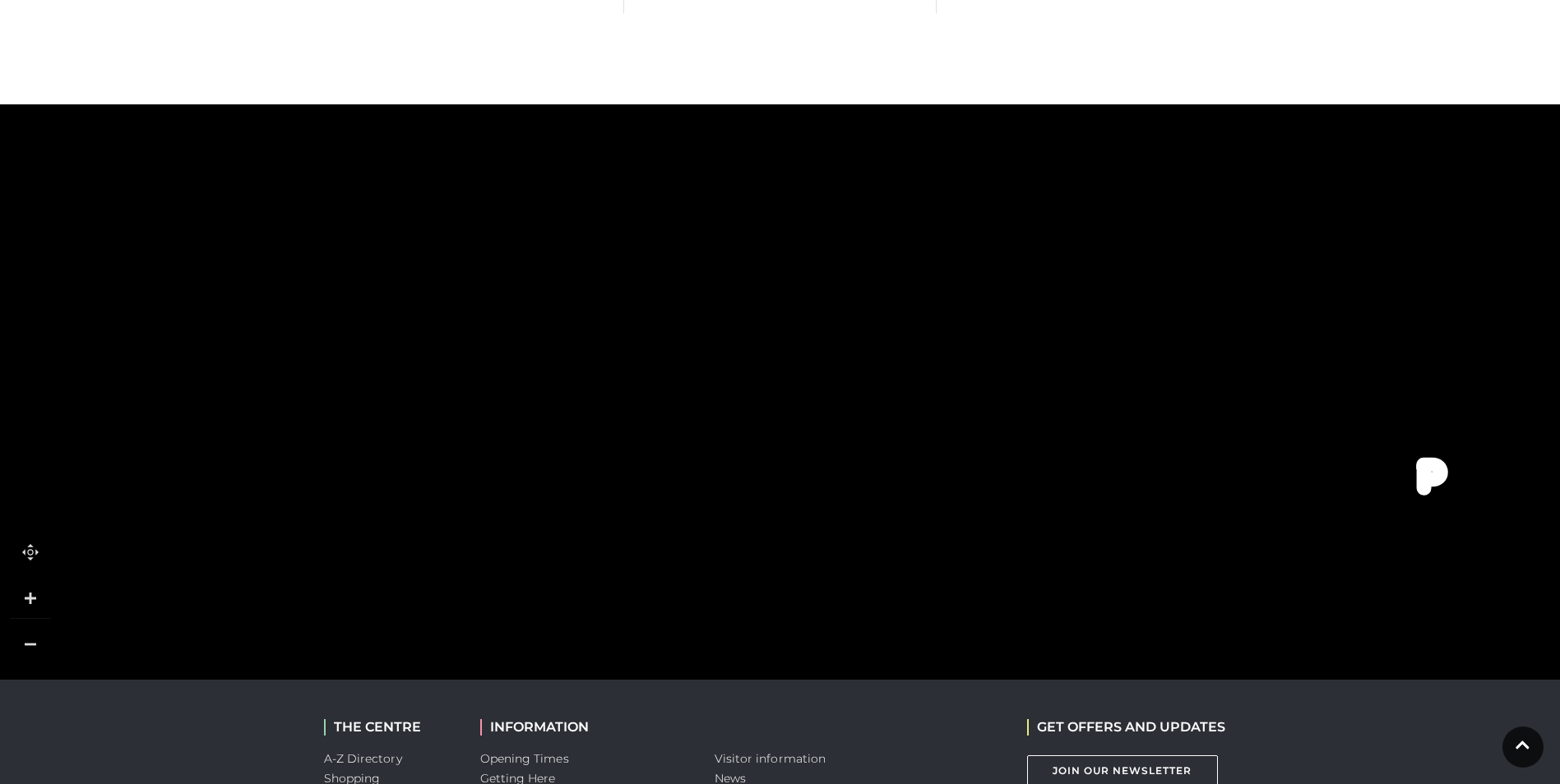
drag, startPoint x: 1213, startPoint y: 432, endPoint x: 842, endPoint y: 216, distance: 429.3
click at [1192, 779] on body "Skip to Navigation Skip to Content Toggle navigation .st5{fill:none;stroke:#FFF…" at bounding box center [780, 45] width 1560 height 1988
